Goal: Task Accomplishment & Management: Manage account settings

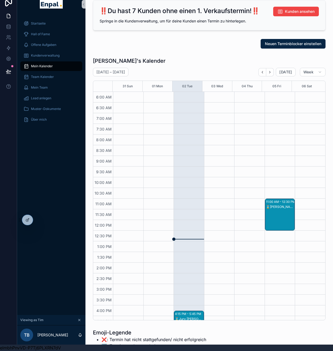
scroll to position [75, 0]
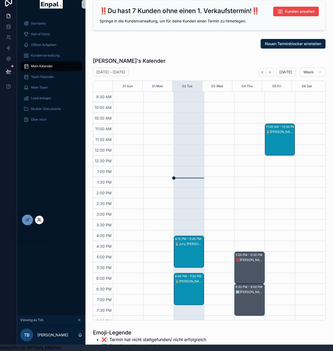
click at [37, 222] on icon at bounding box center [39, 220] width 4 height 4
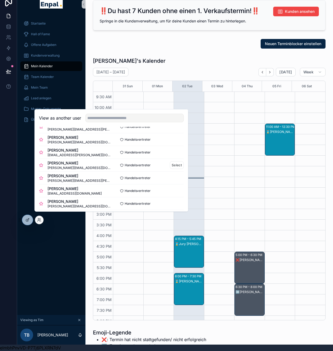
scroll to position [118, 0]
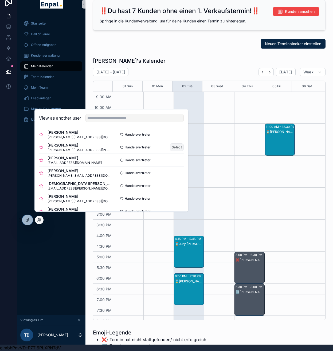
click at [170, 150] on button "Select" at bounding box center [177, 147] width 14 height 8
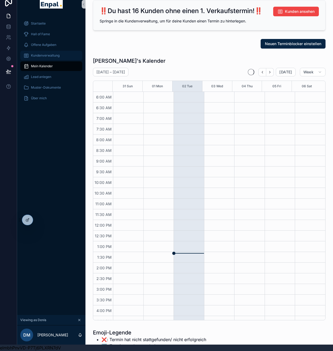
scroll to position [110, 0]
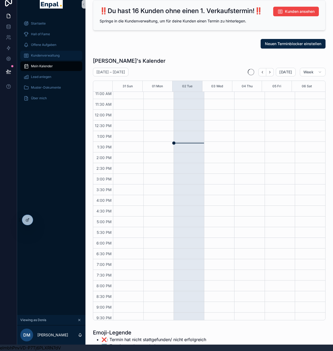
click at [54, 55] on span "Kundenverwaltung" at bounding box center [45, 55] width 29 height 4
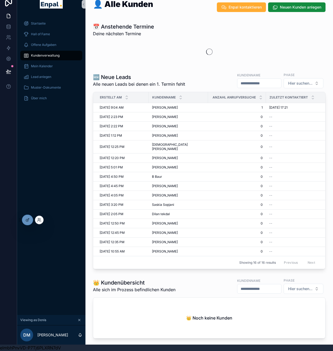
click at [42, 222] on div at bounding box center [39, 220] width 9 height 9
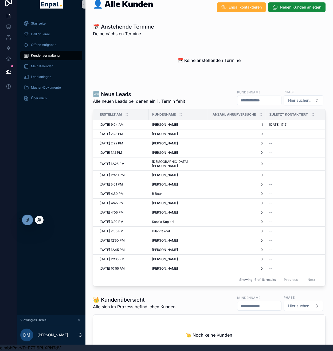
click at [39, 221] on icon at bounding box center [39, 220] width 4 height 4
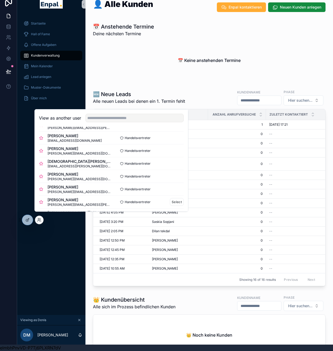
scroll to position [43, 0]
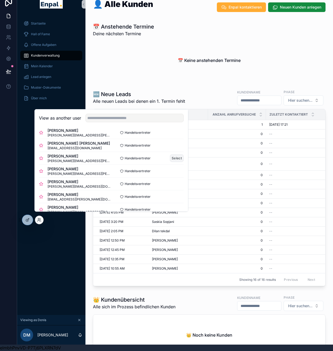
click at [179, 160] on button "Select" at bounding box center [177, 158] width 14 height 8
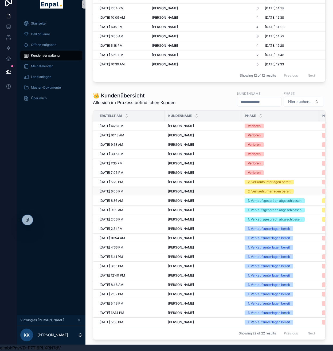
scroll to position [254, 0]
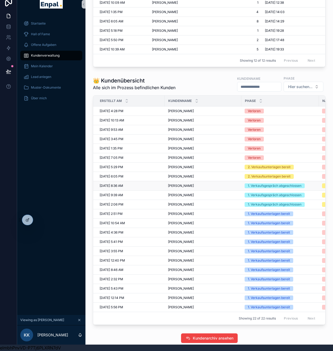
click at [182, 185] on span "[PERSON_NAME]" at bounding box center [181, 186] width 26 height 4
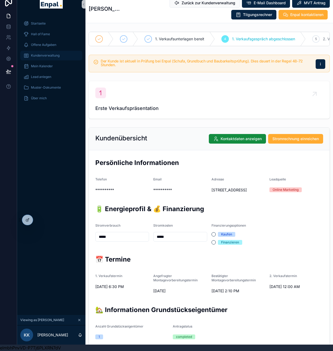
click at [50, 55] on span "Kundenverwaltung" at bounding box center [45, 55] width 29 height 4
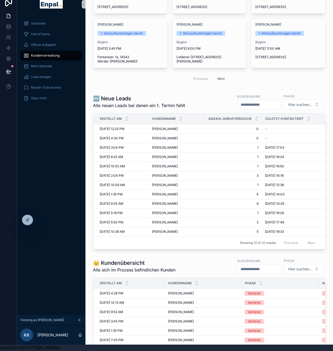
scroll to position [162, 0]
